Goal: Book appointment/travel/reservation

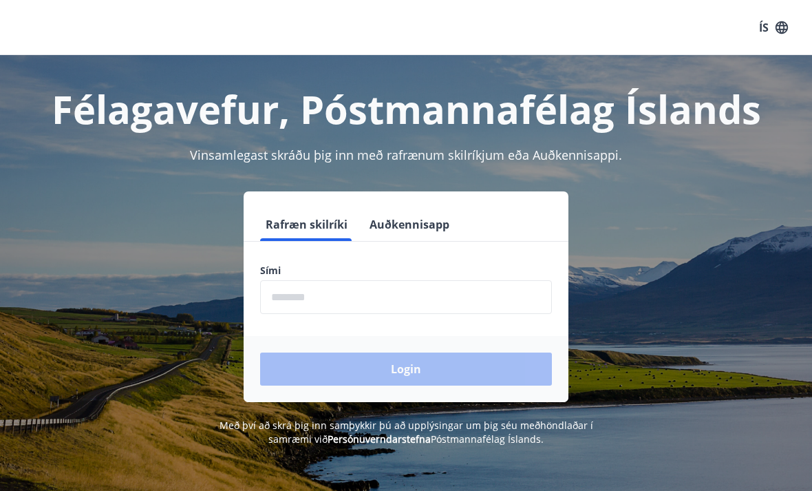
click at [478, 295] on input "phone" at bounding box center [406, 297] width 292 height 34
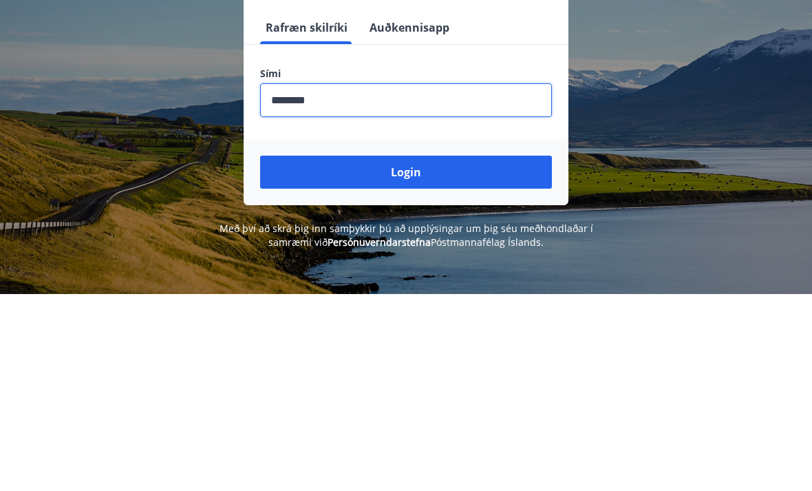
type input "********"
click at [412, 352] on button "Login" at bounding box center [406, 368] width 292 height 33
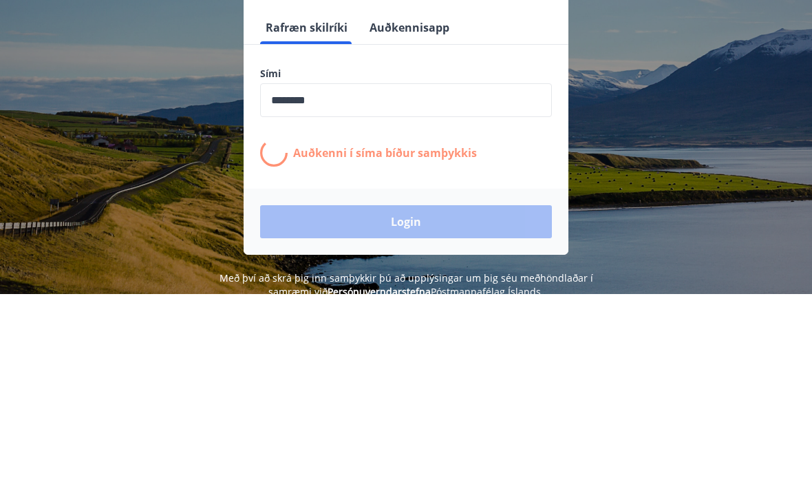
scroll to position [197, 0]
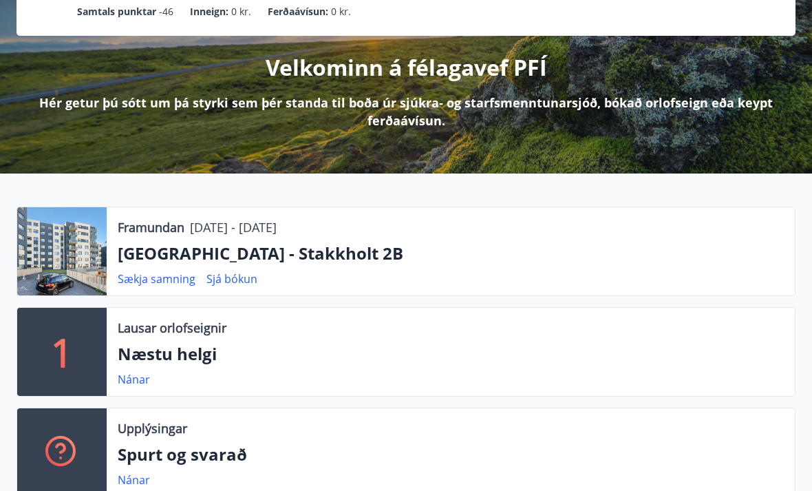
scroll to position [141, 0]
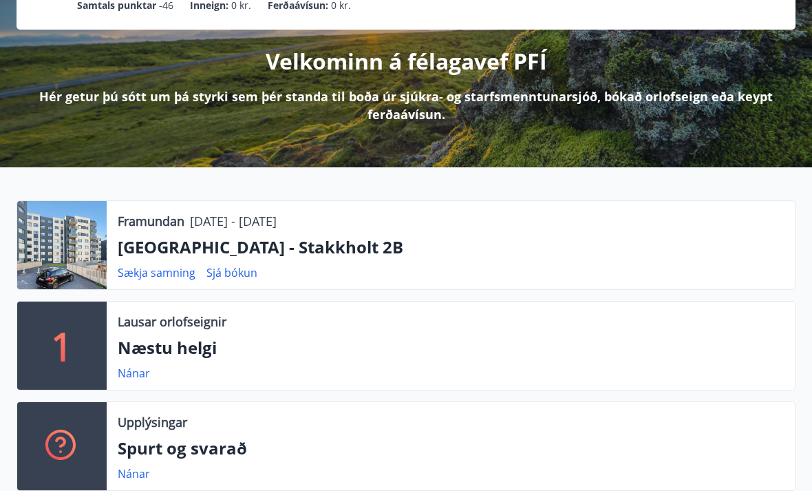
click at [259, 251] on p "[GEOGRAPHIC_DATA] - Stakkholt 2B" at bounding box center [451, 247] width 666 height 23
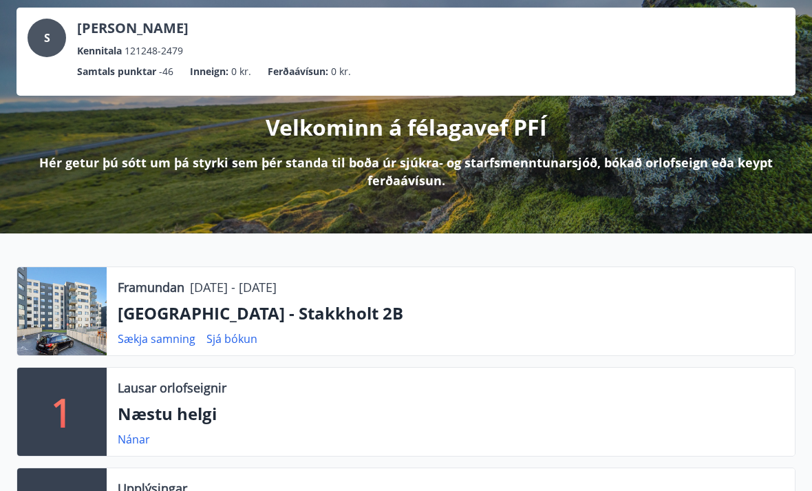
scroll to position [0, 0]
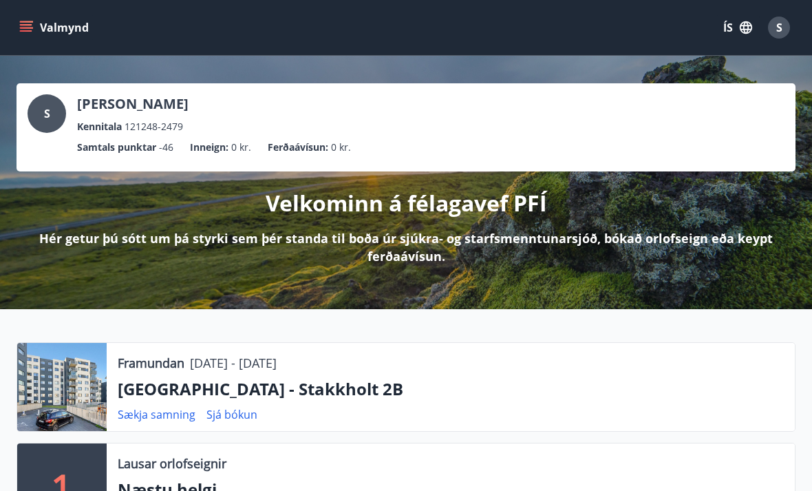
click at [25, 30] on icon "menu" at bounding box center [26, 30] width 12 height 1
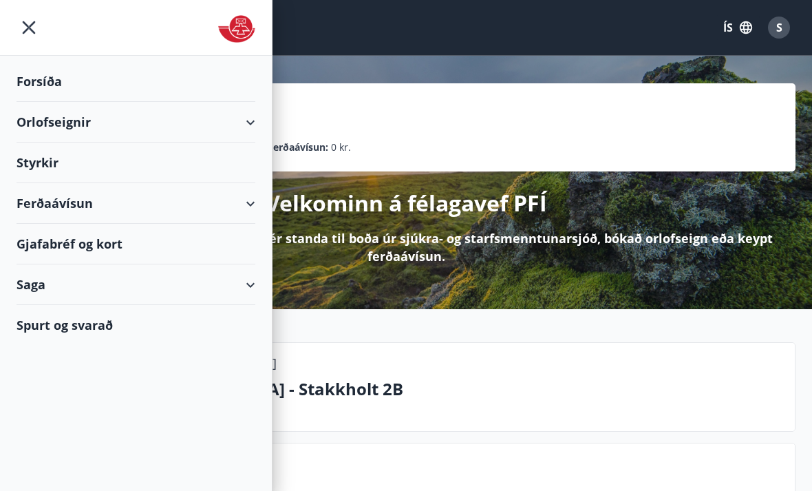
click at [255, 123] on div "Orlofseignir" at bounding box center [136, 122] width 239 height 41
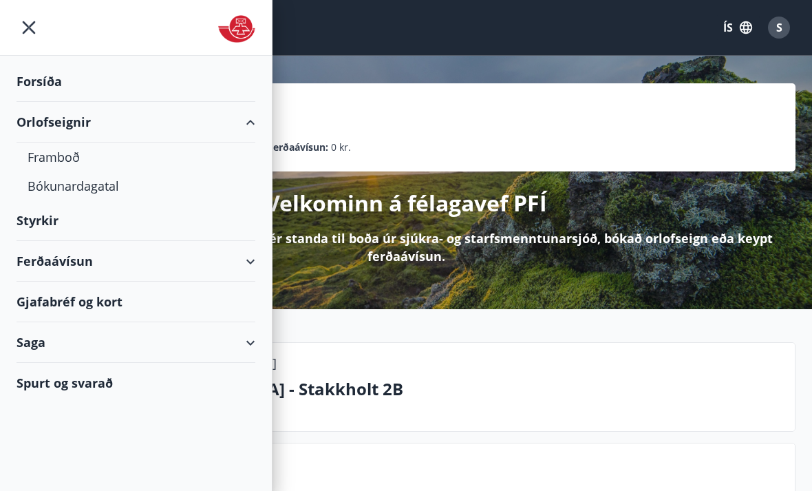
click at [101, 195] on div "Bókunardagatal" at bounding box center [136, 185] width 217 height 29
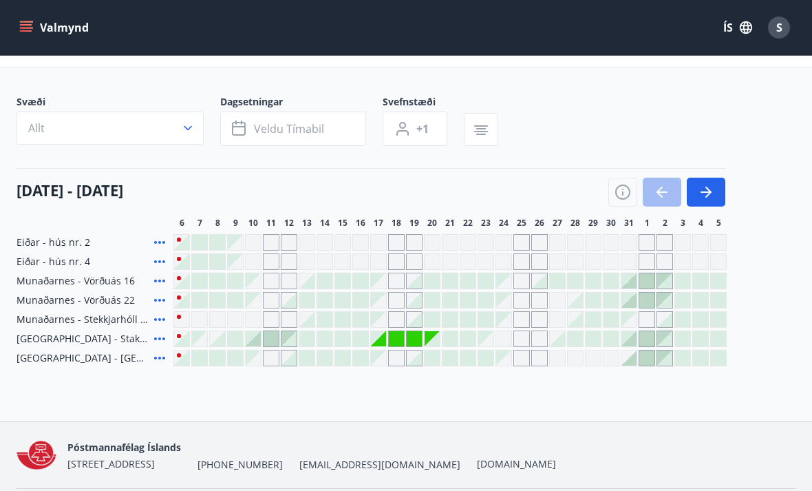
scroll to position [53, 0]
click at [242, 131] on icon "button" at bounding box center [240, 130] width 17 height 17
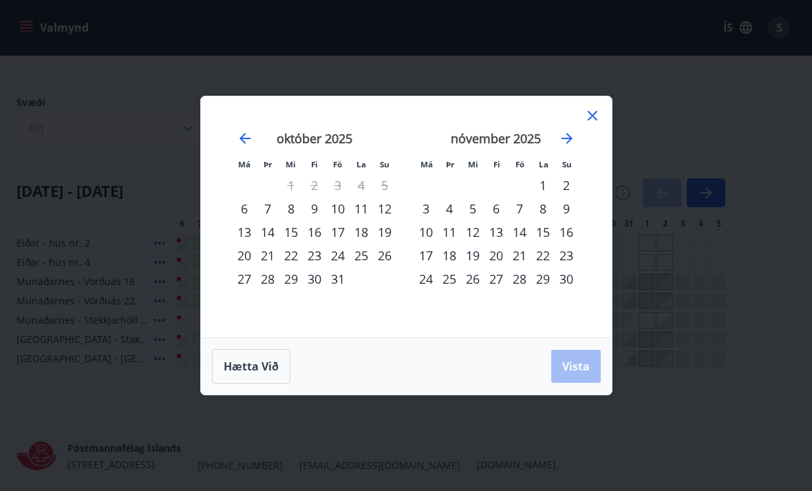
click at [429, 220] on div "3" at bounding box center [425, 208] width 23 height 23
click at [476, 220] on div "5" at bounding box center [472, 208] width 23 height 23
click at [583, 374] on span "Vista" at bounding box center [576, 366] width 28 height 15
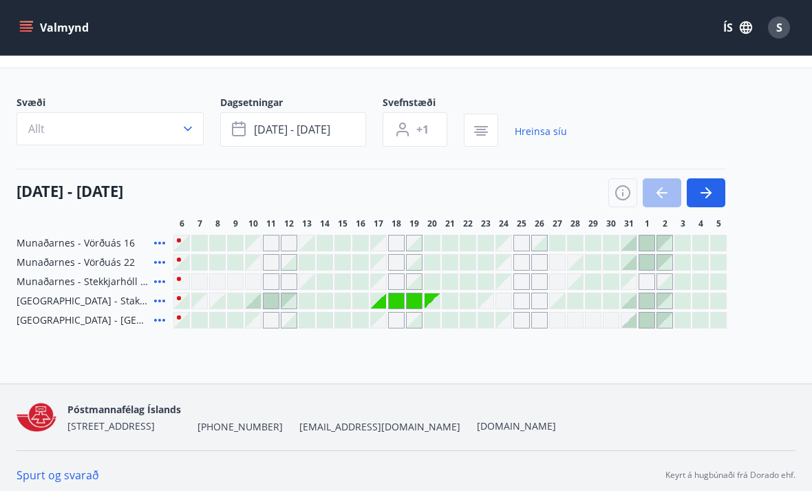
scroll to position [18, 0]
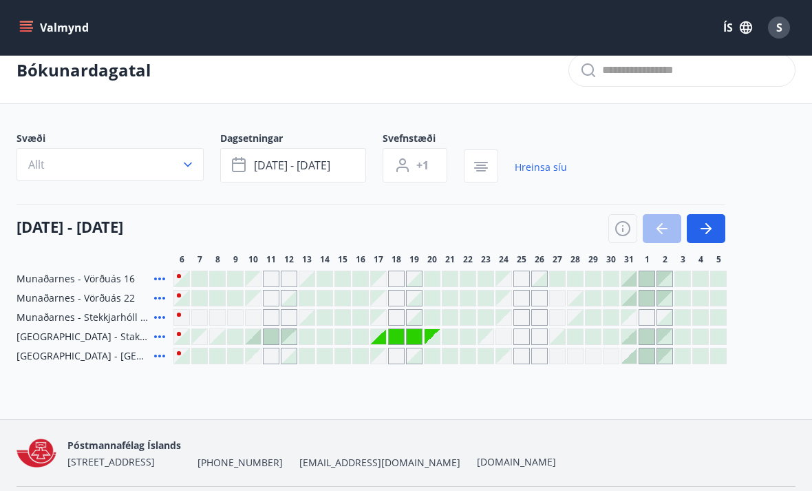
click at [76, 341] on span "[GEOGRAPHIC_DATA] - Stakkholt 2B" at bounding box center [83, 337] width 132 height 14
click at [87, 340] on span "[GEOGRAPHIC_DATA] - Stakkholt 2B" at bounding box center [83, 337] width 132 height 14
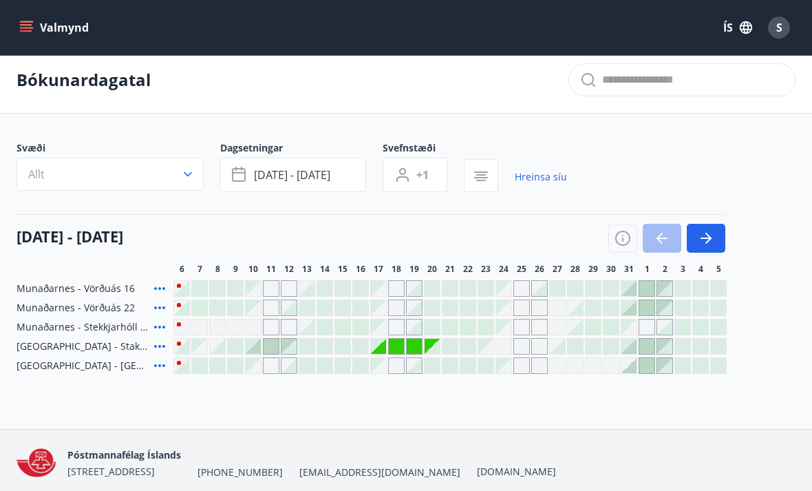
scroll to position [9, 0]
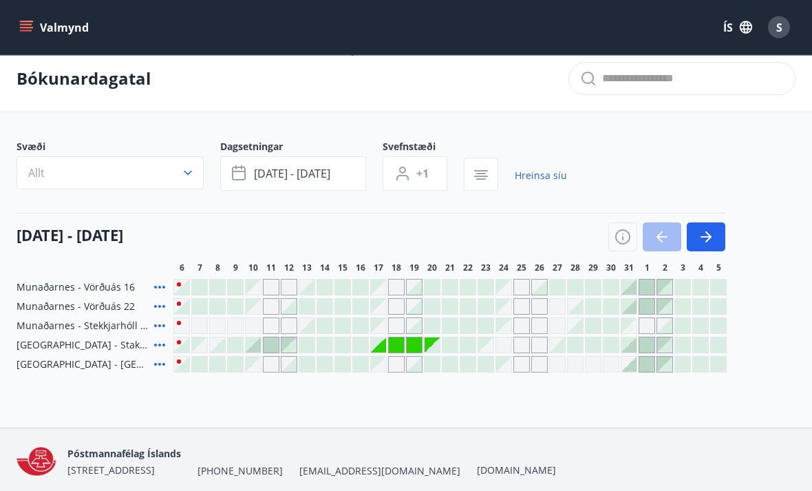
click at [631, 346] on div at bounding box center [629, 345] width 15 height 15
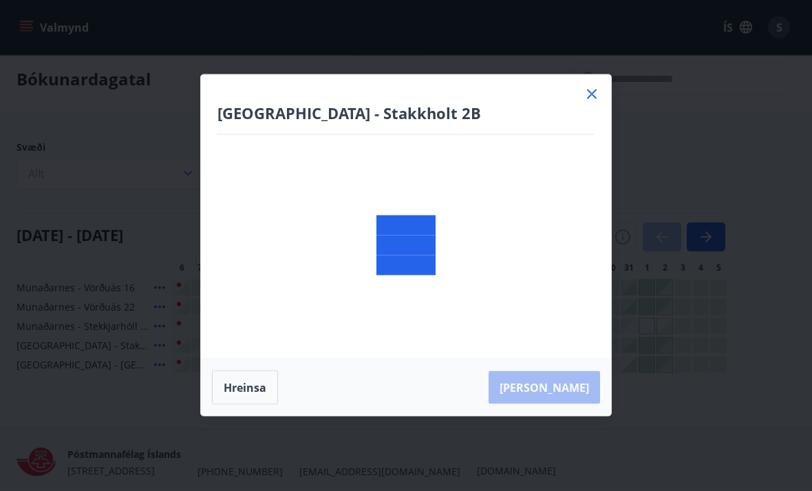
scroll to position [10, 0]
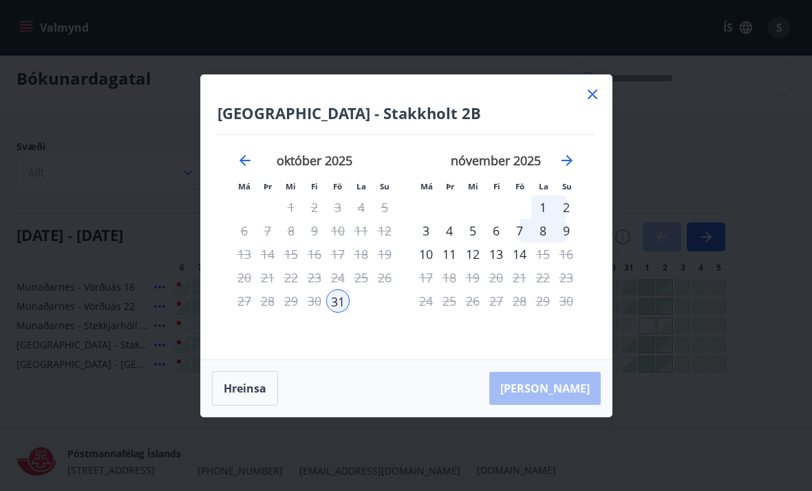
click at [255, 405] on button "Hreinsa" at bounding box center [245, 388] width 66 height 34
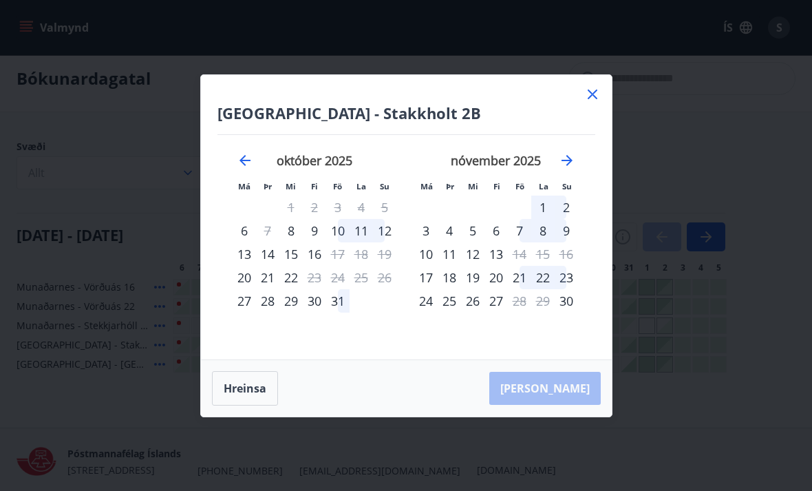
click at [423, 242] on div "3" at bounding box center [425, 230] width 23 height 23
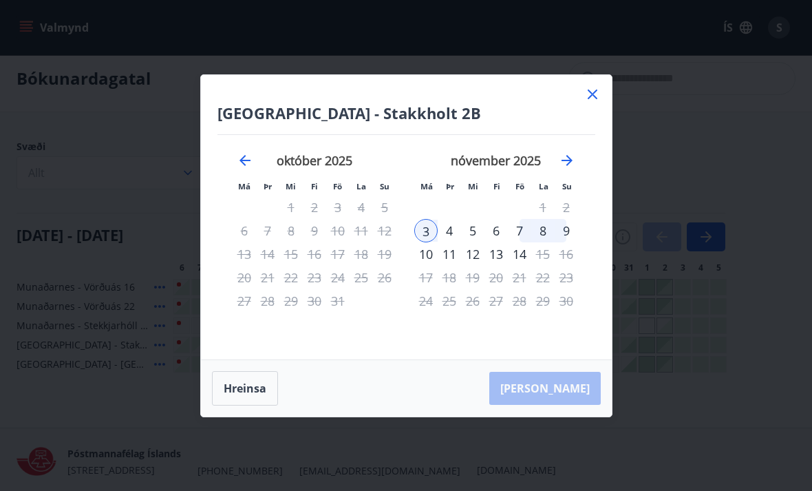
click at [472, 242] on div "5" at bounding box center [472, 230] width 23 height 23
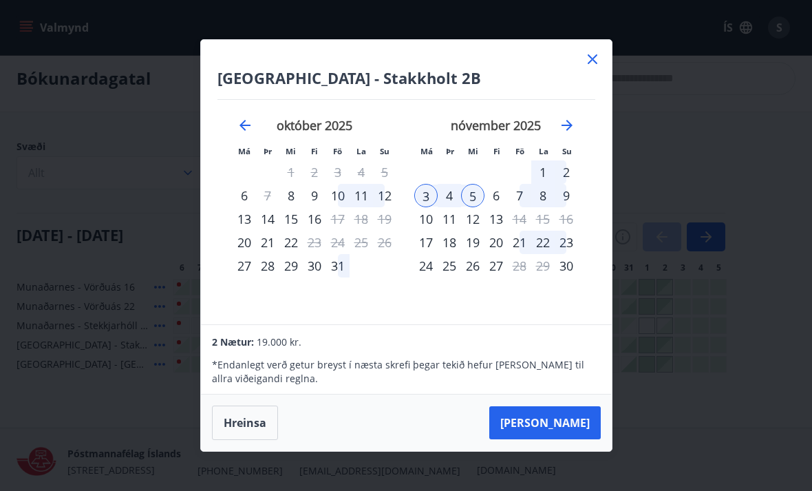
click at [264, 440] on button "Hreinsa" at bounding box center [245, 422] width 66 height 34
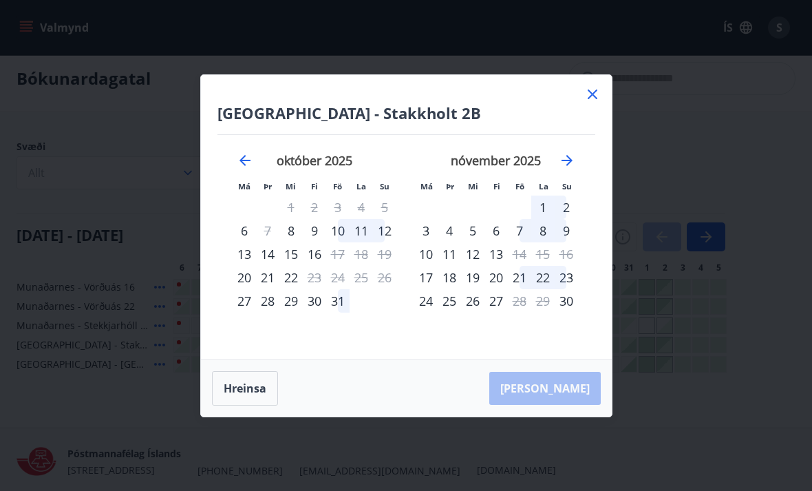
click at [493, 289] on div "20" at bounding box center [496, 277] width 23 height 23
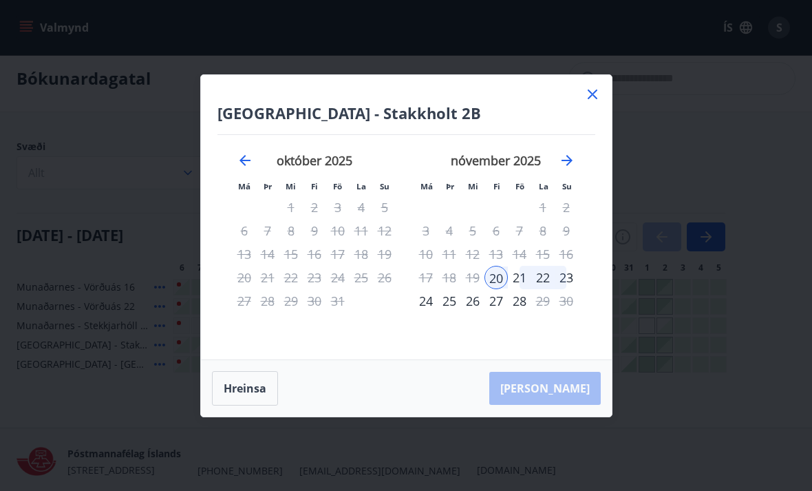
click at [424, 313] on div "24" at bounding box center [425, 300] width 23 height 23
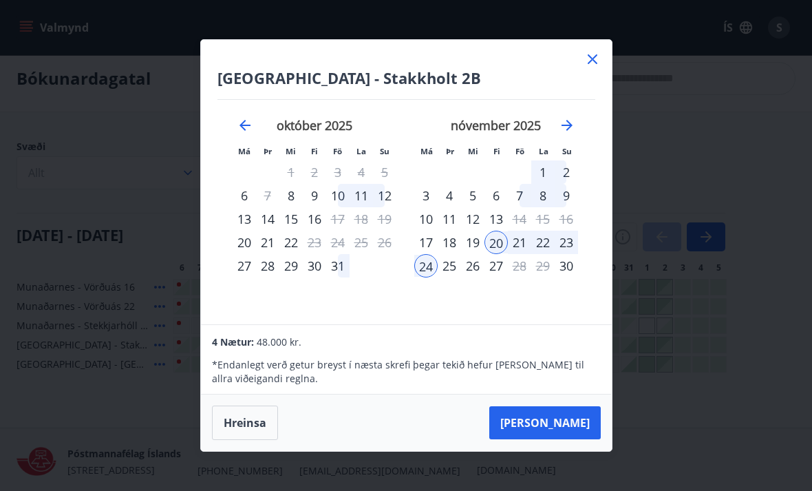
click at [255, 440] on button "Hreinsa" at bounding box center [245, 422] width 66 height 34
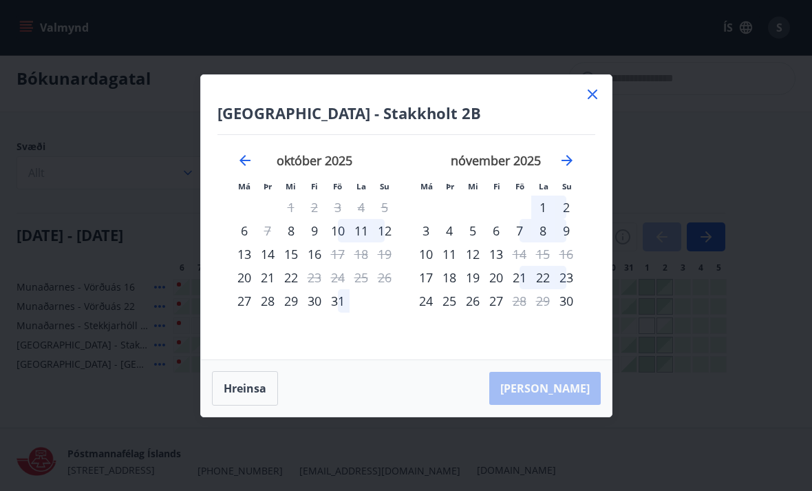
click at [595, 103] on icon at bounding box center [592, 94] width 17 height 17
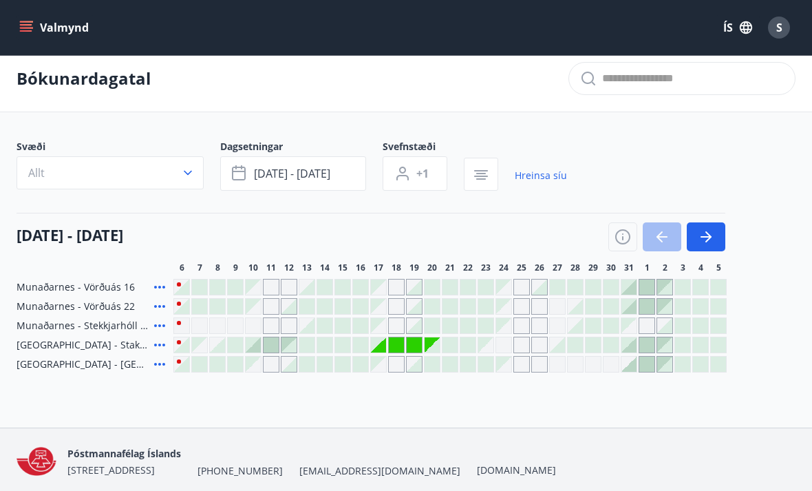
click at [707, 241] on icon "button" at bounding box center [709, 236] width 6 height 11
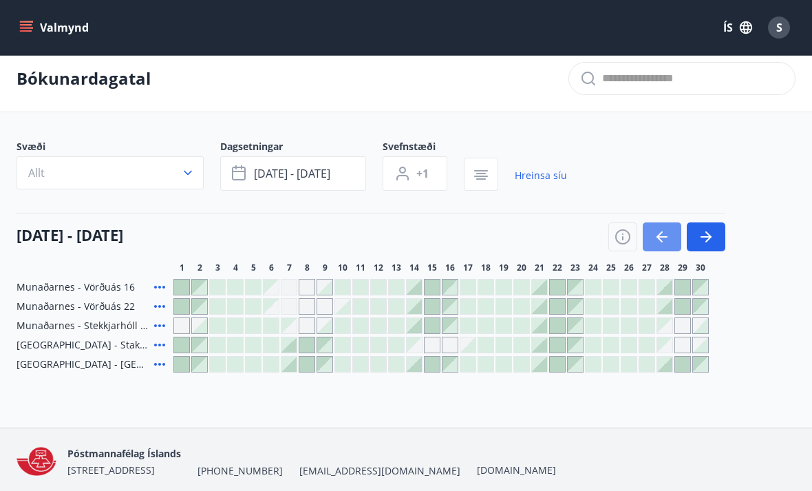
click at [664, 240] on icon "button" at bounding box center [662, 237] width 17 height 17
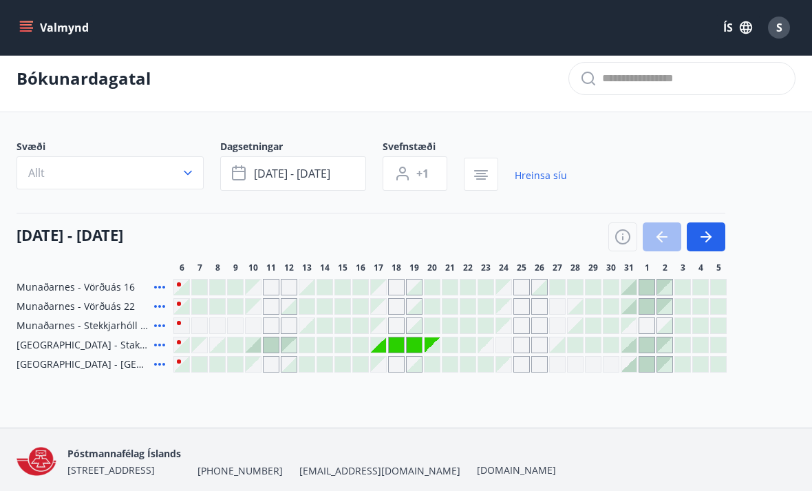
click at [710, 241] on icon "button" at bounding box center [706, 237] width 17 height 17
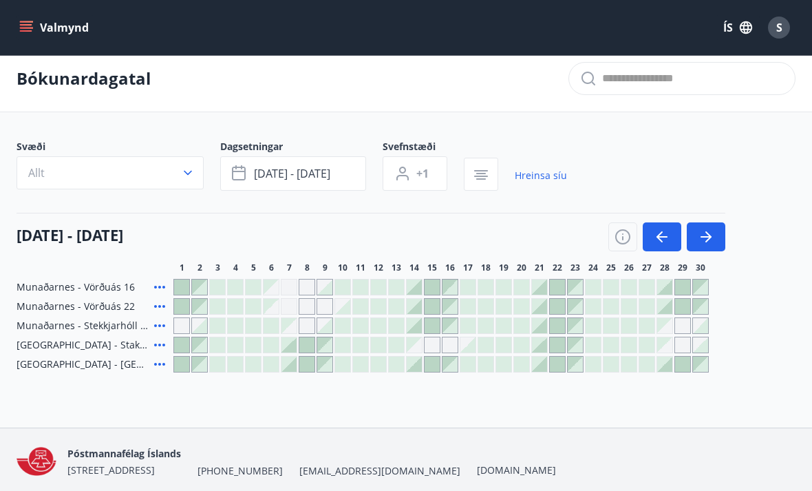
click at [708, 244] on icon "button" at bounding box center [706, 237] width 17 height 17
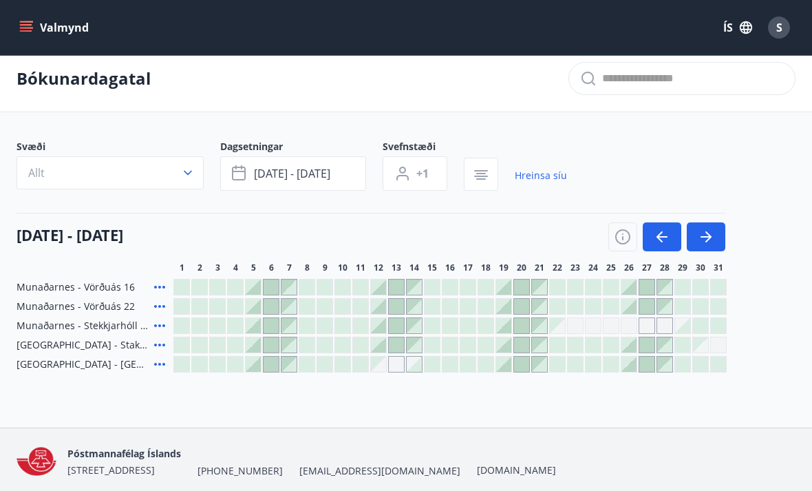
click at [663, 239] on icon "button" at bounding box center [662, 237] width 17 height 17
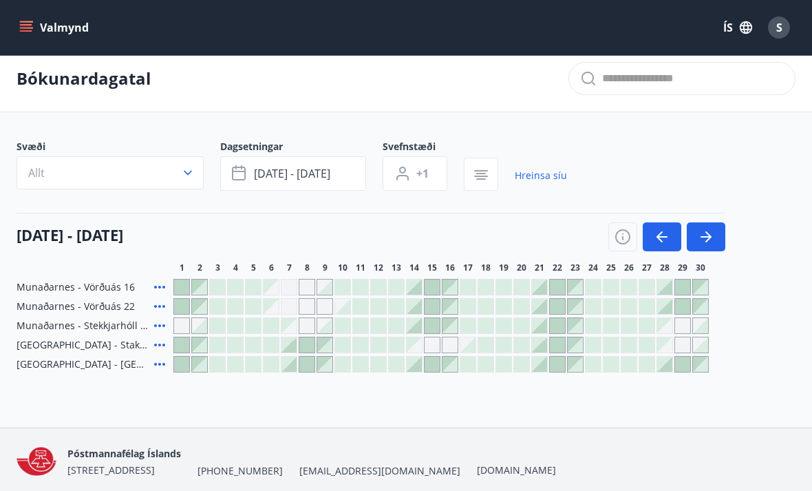
click at [664, 244] on icon "button" at bounding box center [662, 237] width 17 height 17
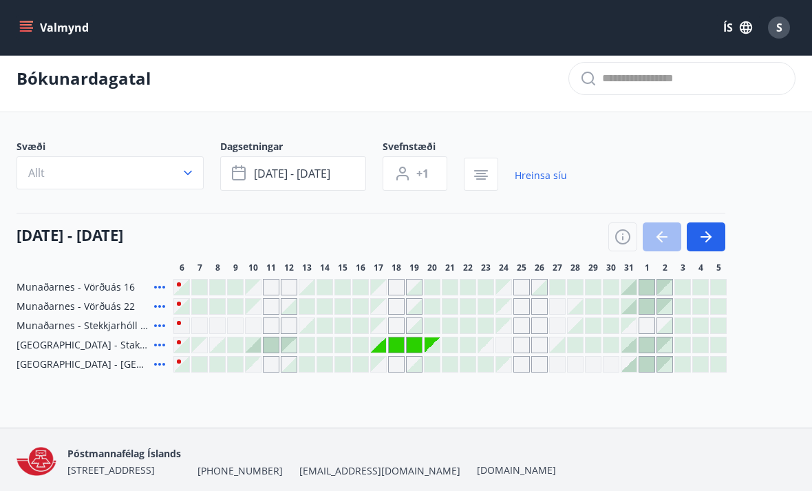
click at [711, 238] on icon "button" at bounding box center [706, 237] width 17 height 17
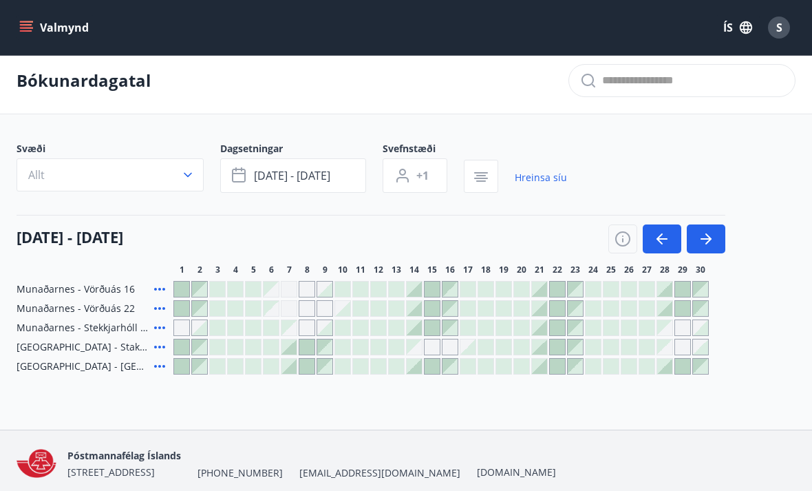
scroll to position [0, 0]
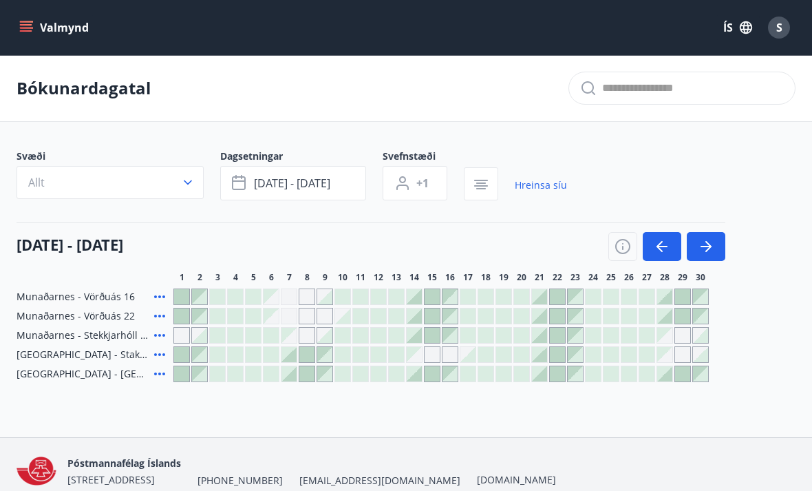
click at [777, 32] on span "S" at bounding box center [779, 27] width 6 height 15
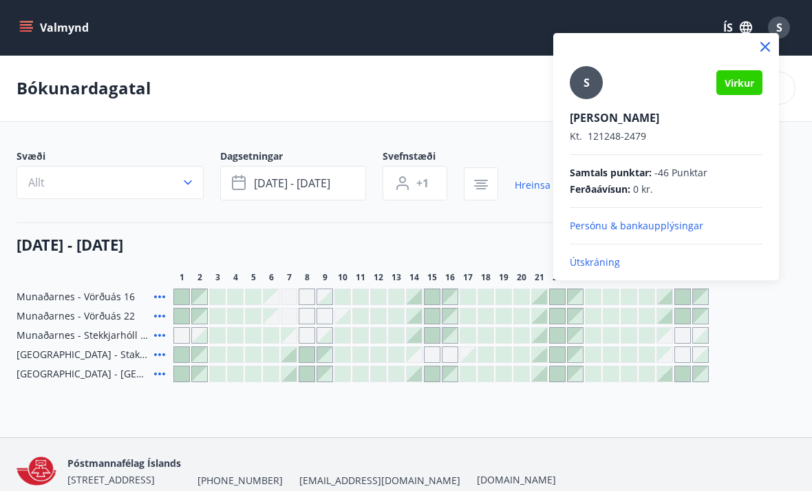
click at [606, 262] on p "Útskráning" at bounding box center [666, 262] width 193 height 14
